Goal: Navigation & Orientation: Understand site structure

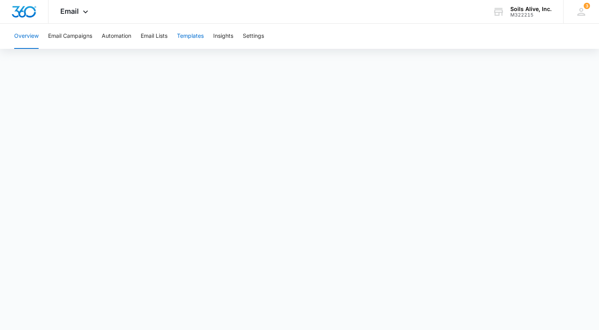
click at [201, 40] on button "Templates" at bounding box center [190, 36] width 27 height 25
click at [78, 36] on button "Email Campaigns" at bounding box center [70, 36] width 44 height 25
click at [159, 39] on button "Email Lists" at bounding box center [154, 36] width 27 height 25
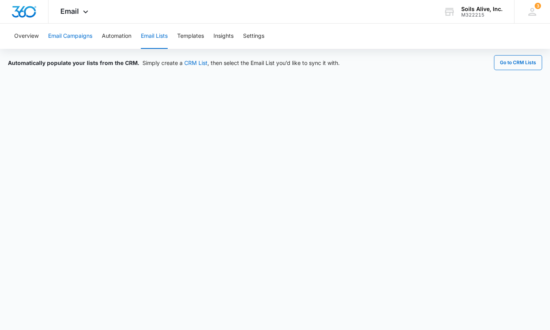
click at [71, 35] on button "Email Campaigns" at bounding box center [70, 36] width 44 height 25
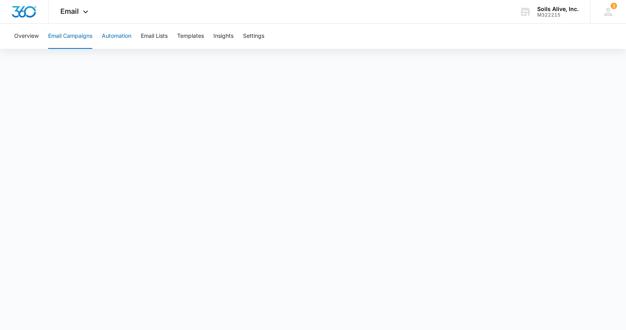
click at [116, 36] on button "Automation" at bounding box center [117, 36] width 30 height 25
click at [156, 36] on button "Email Lists" at bounding box center [154, 36] width 27 height 25
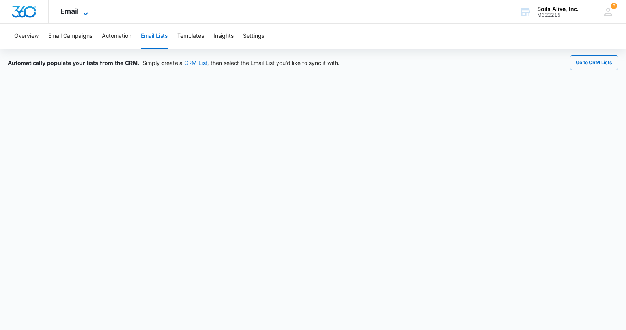
click at [81, 14] on icon at bounding box center [85, 13] width 9 height 9
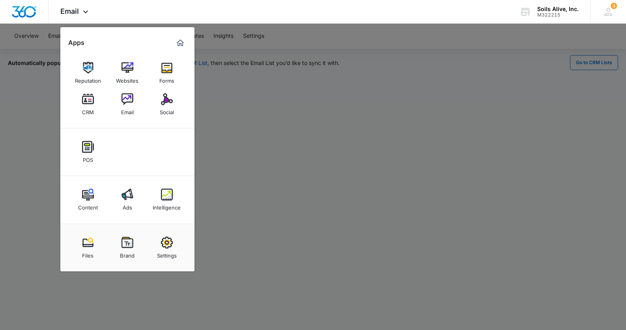
click at [261, 100] on div at bounding box center [313, 165] width 626 height 330
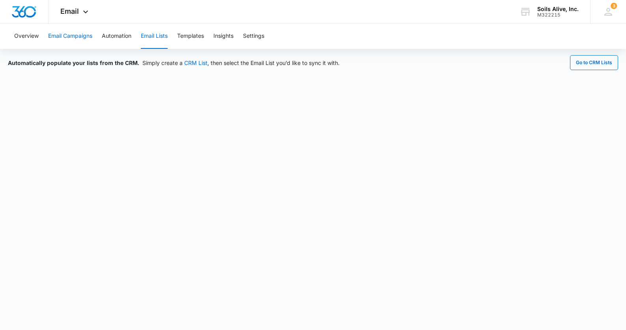
click at [74, 36] on button "Email Campaigns" at bounding box center [70, 36] width 44 height 25
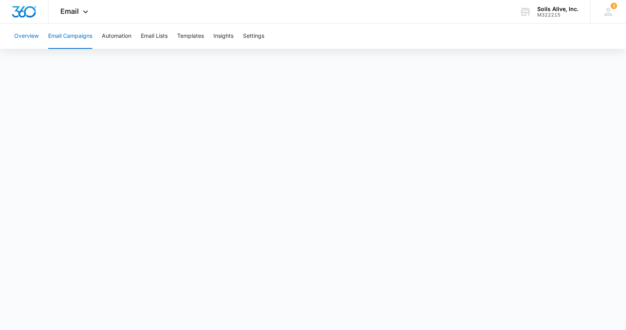
click at [33, 40] on button "Overview" at bounding box center [26, 36] width 24 height 25
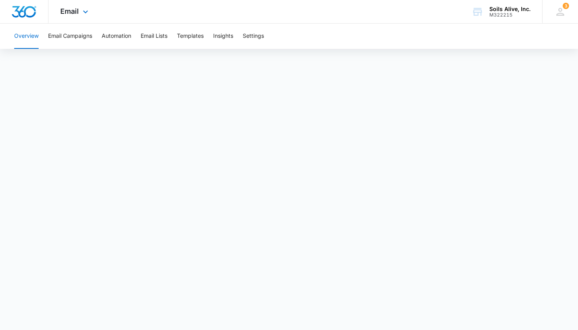
click at [71, 16] on div "Email Apps Reputation Websites Forms CRM Email Social POS Content Ads Intellige…" at bounding box center [75, 11] width 54 height 23
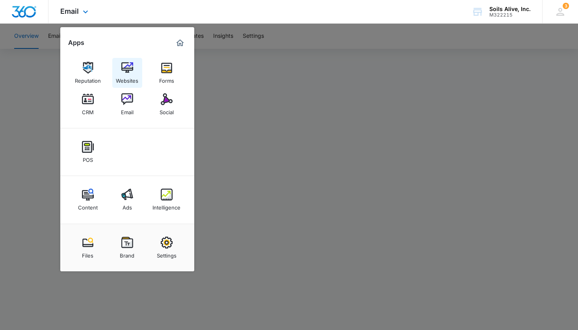
click at [130, 71] on img at bounding box center [127, 68] width 12 height 12
